Goal: Find specific page/section: Find specific page/section

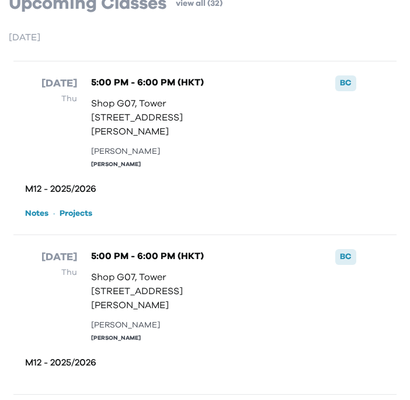
scroll to position [443, 0]
